Goal: Information Seeking & Learning: Learn about a topic

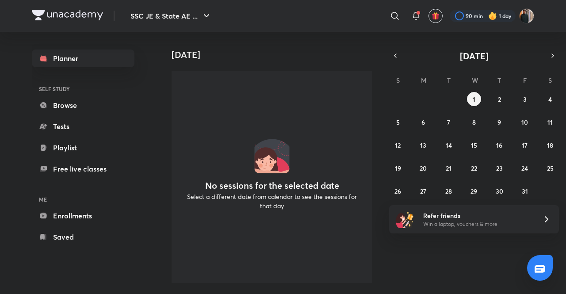
drag, startPoint x: 438, startPoint y: 16, endPoint x: 519, endPoint y: 53, distance: 87.8
drag, startPoint x: 519, startPoint y: 53, endPoint x: 436, endPoint y: 21, distance: 88.0
click at [438, 13] on img "button" at bounding box center [435, 16] width 8 height 8
click at [441, 11] on button "button" at bounding box center [435, 16] width 14 height 14
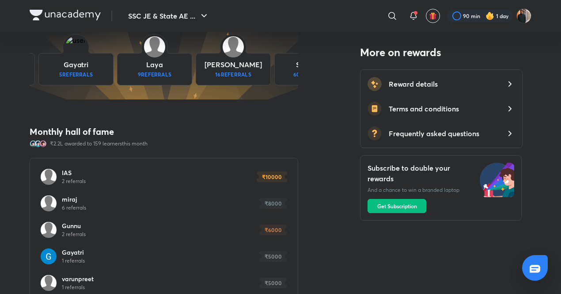
scroll to position [486, 0]
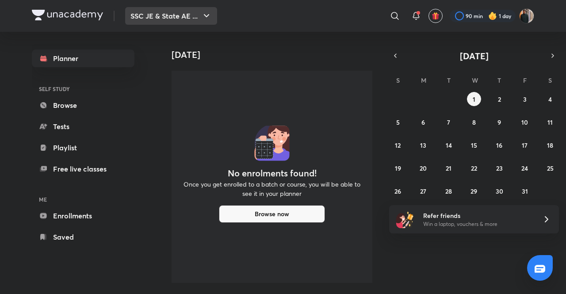
click at [172, 13] on button "SSC JE & State AE ..." at bounding box center [171, 16] width 92 height 18
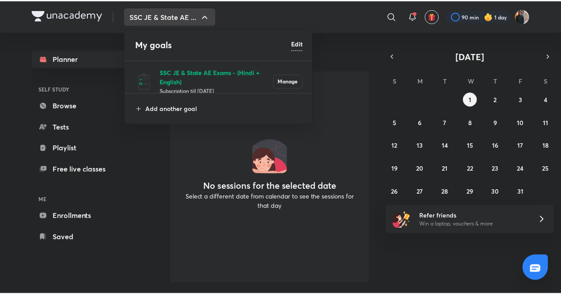
scroll to position [9, 0]
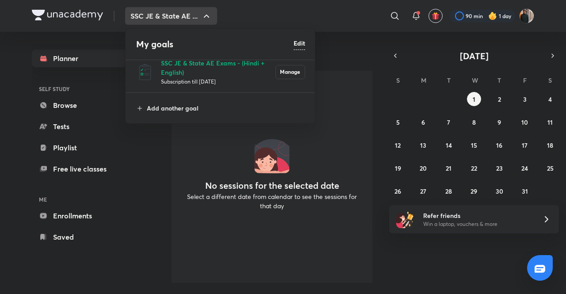
click at [202, 13] on div at bounding box center [283, 147] width 566 height 294
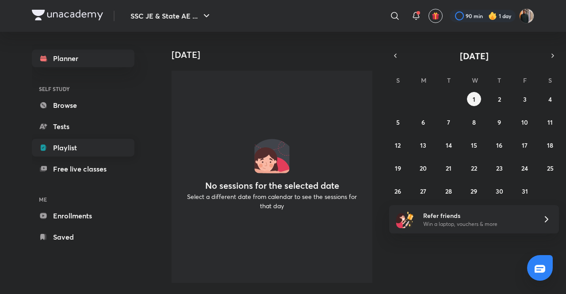
click at [54, 144] on link "Playlist" at bounding box center [83, 148] width 103 height 18
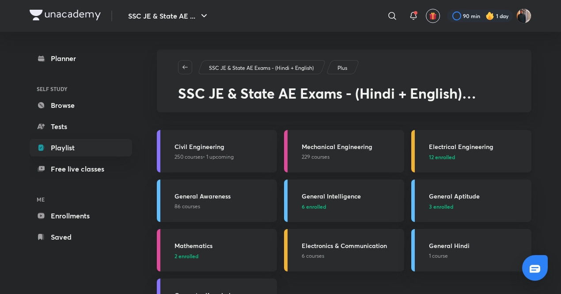
click at [469, 145] on h3 "Electrical Engineering" at bounding box center [477, 146] width 97 height 9
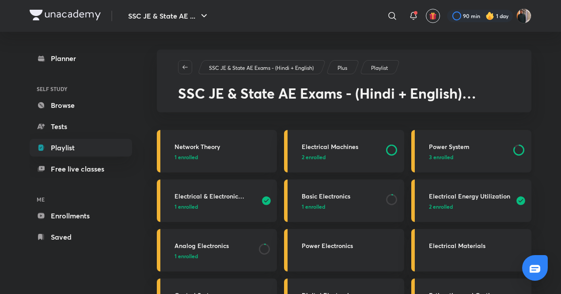
click at [470, 154] on p "3 enrolled" at bounding box center [468, 157] width 79 height 8
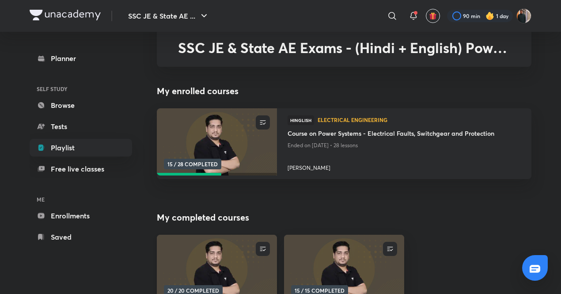
scroll to position [133, 0]
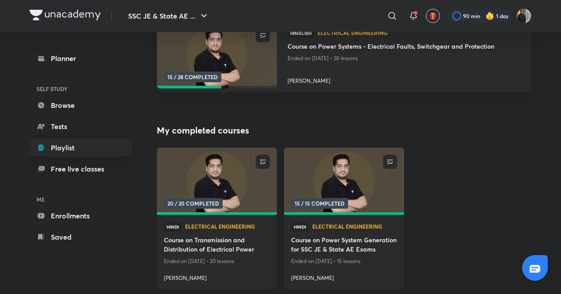
click at [211, 168] on img at bounding box center [217, 181] width 122 height 69
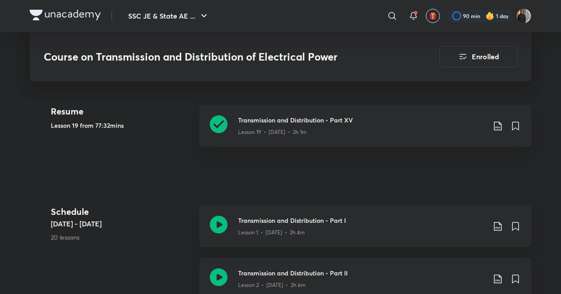
scroll to position [265, 0]
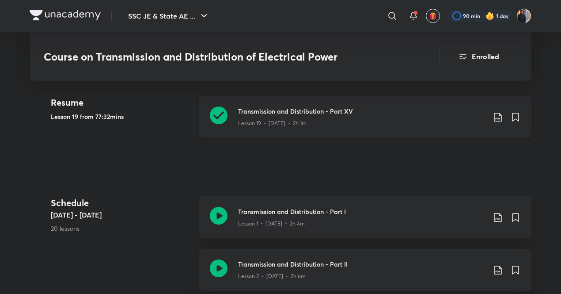
click at [229, 112] on div "Transmission and Distribution - Part XV Lesson 19 • [DATE] • 2h 1m" at bounding box center [365, 117] width 332 height 42
